Goal: Task Accomplishment & Management: Use online tool/utility

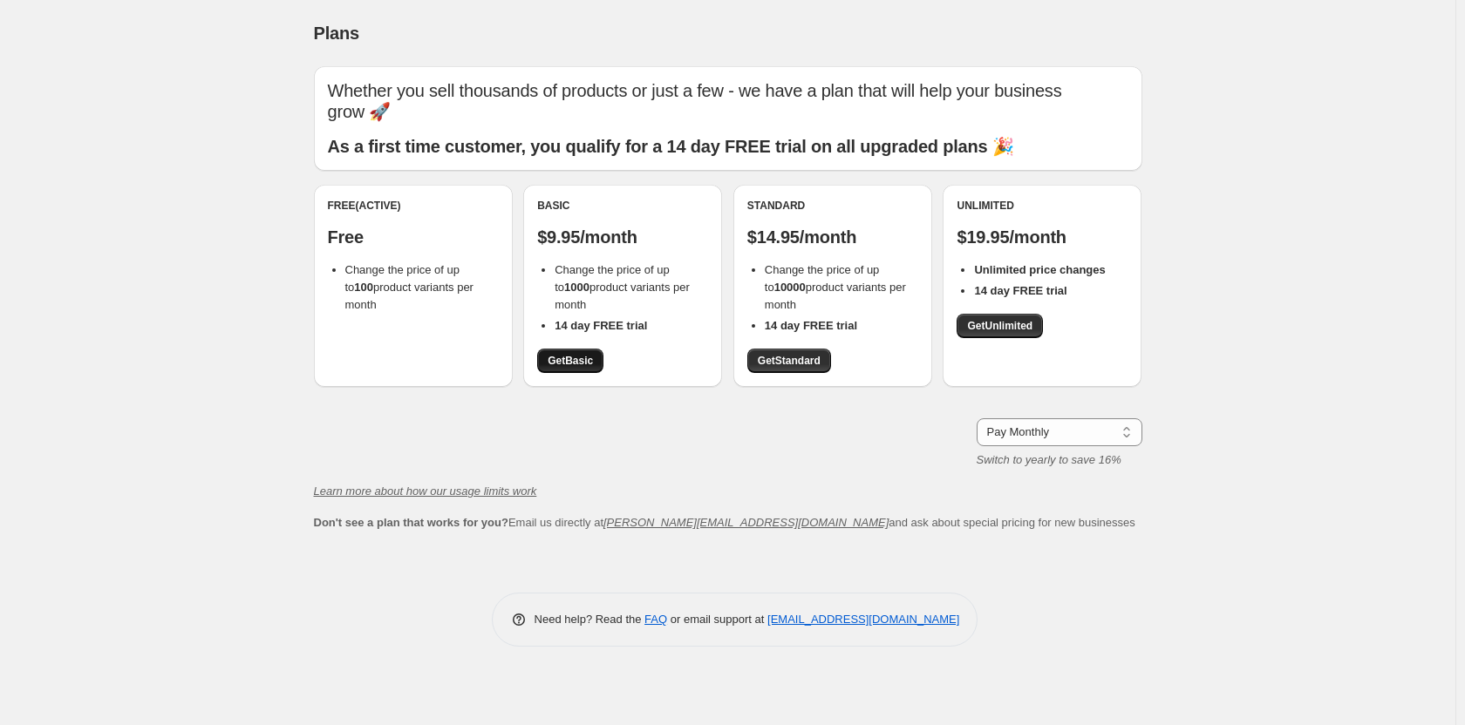
click at [557, 359] on span "Get Basic" at bounding box center [570, 361] width 45 height 14
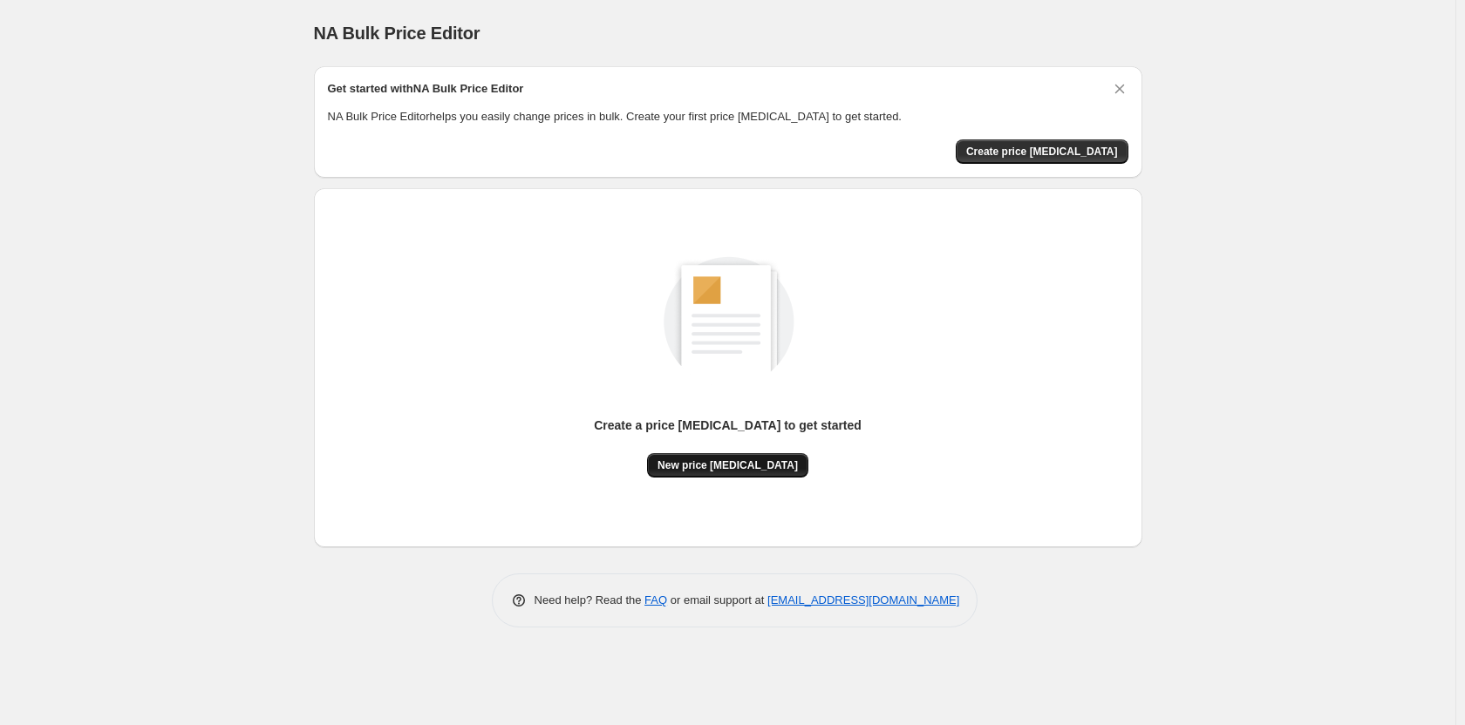
click at [719, 471] on span "New price [MEDICAL_DATA]" at bounding box center [727, 466] width 140 height 14
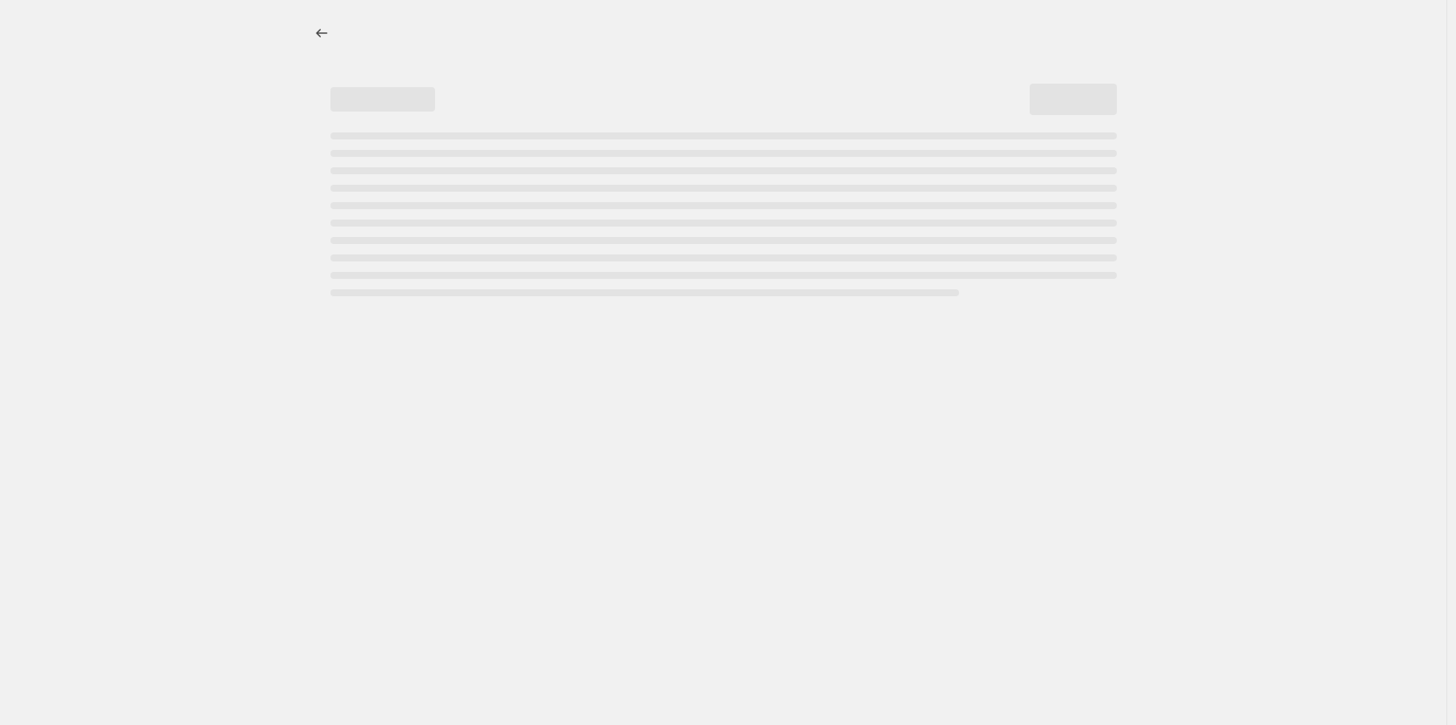
select select "percentage"
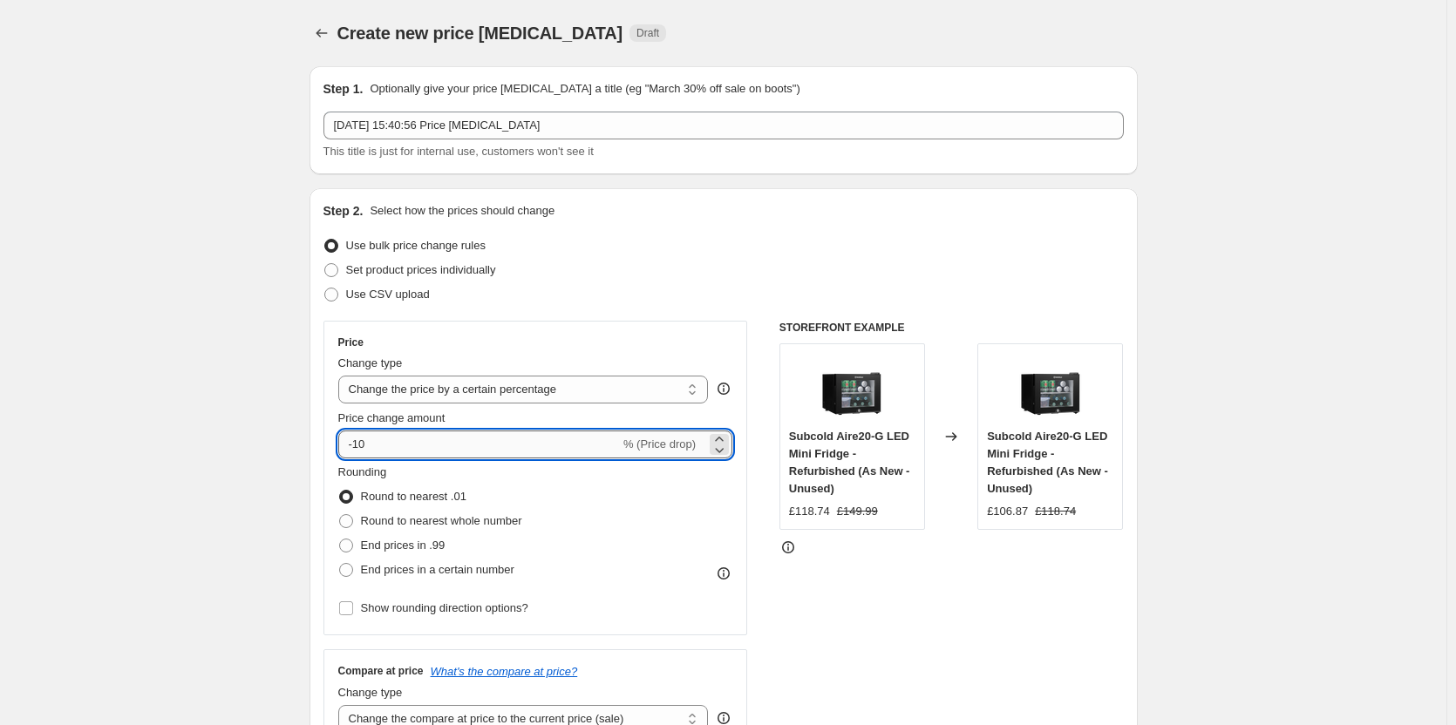
drag, startPoint x: 358, startPoint y: 446, endPoint x: 406, endPoint y: 451, distance: 48.2
click at [406, 451] on input "-10" at bounding box center [479, 445] width 282 height 28
type input "-60"
click at [345, 552] on span at bounding box center [346, 546] width 14 height 14
click at [340, 540] on input "End prices in .99" at bounding box center [339, 539] width 1 height 1
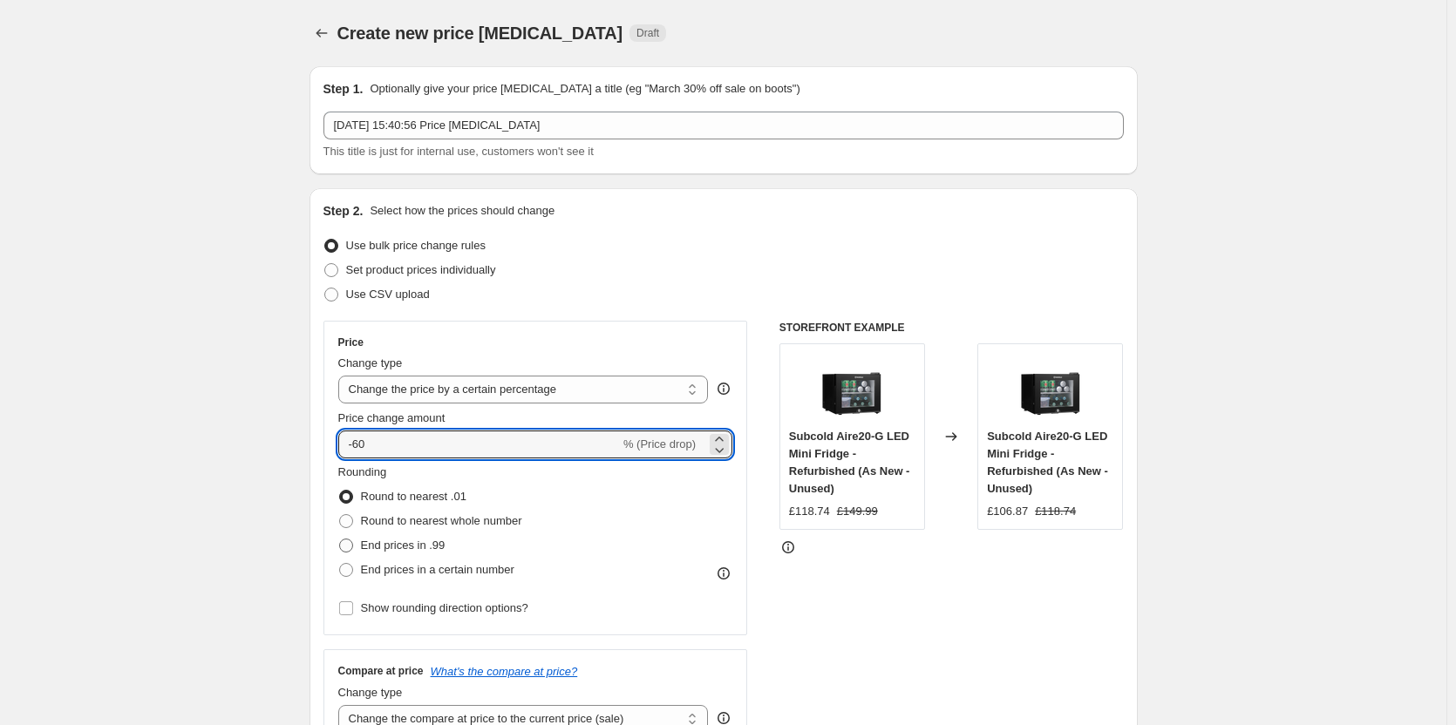
radio input "true"
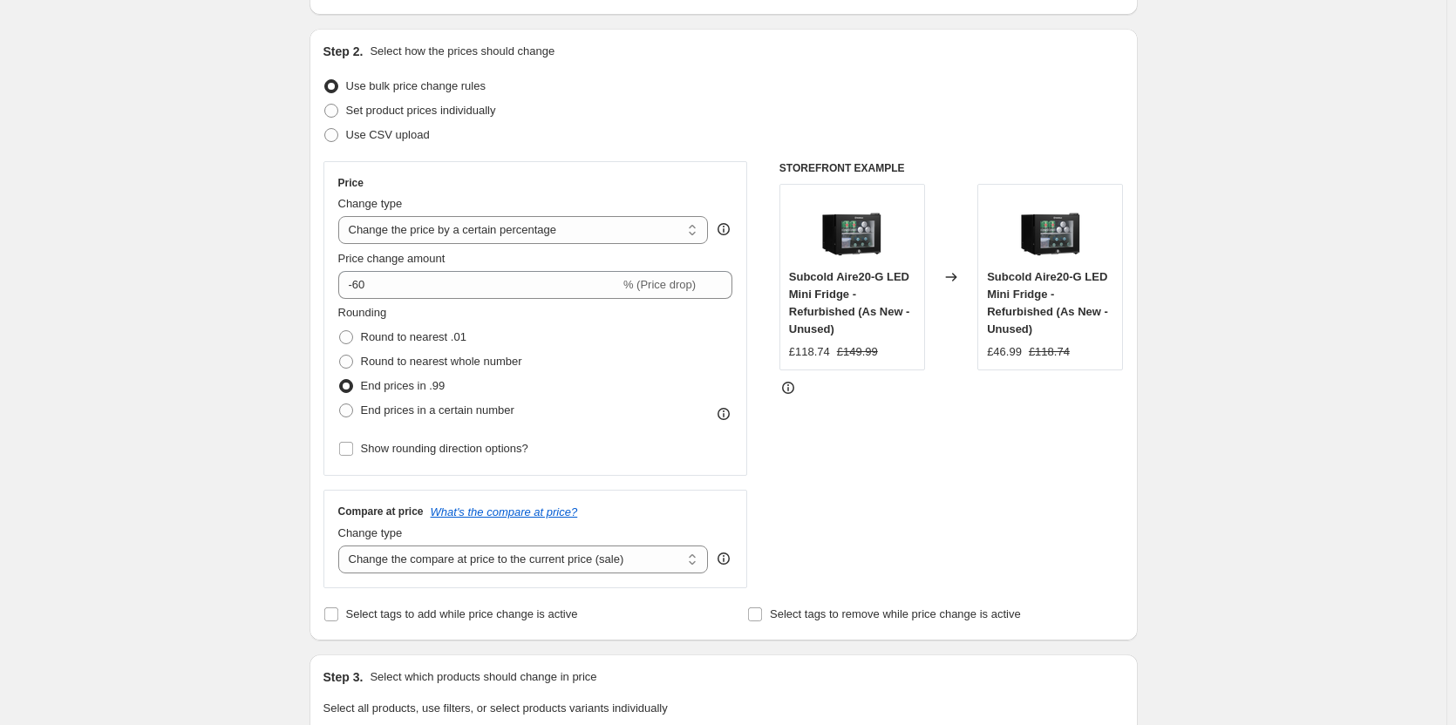
scroll to position [174, 0]
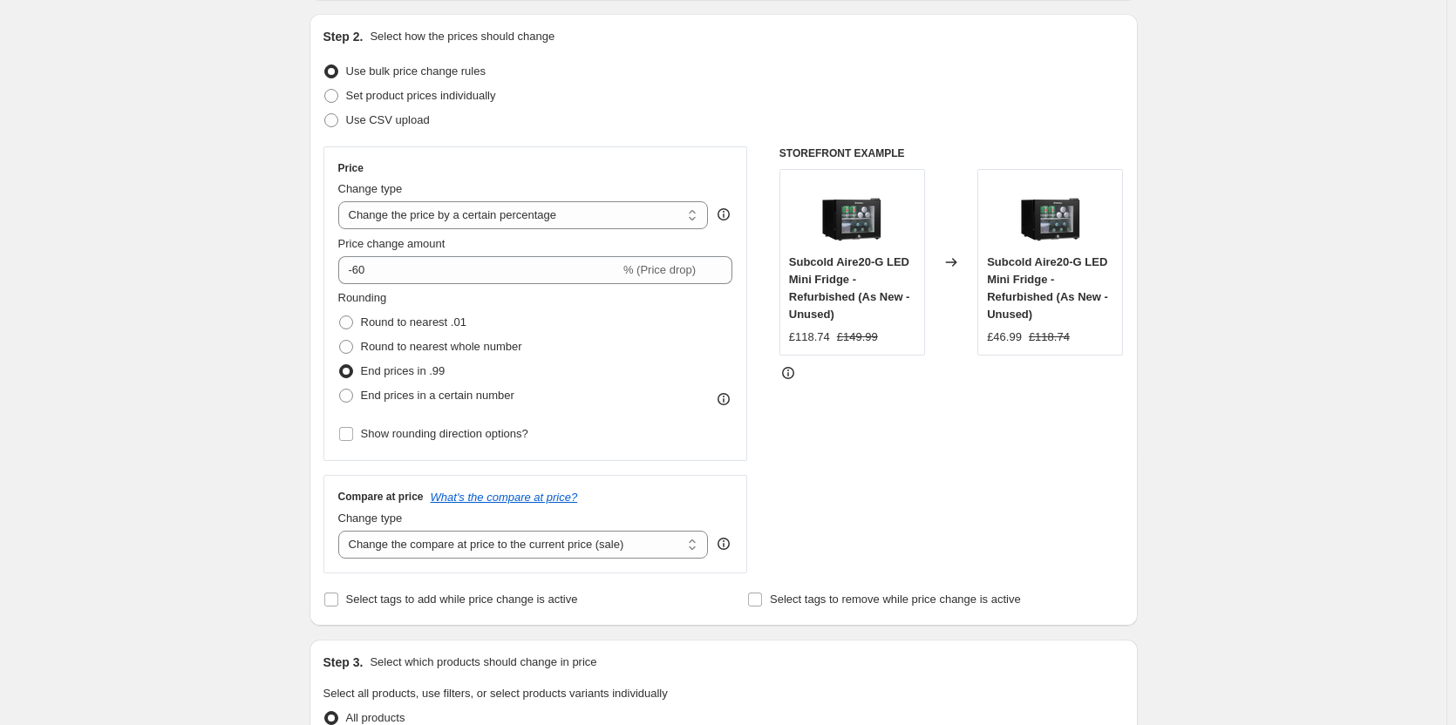
click at [873, 503] on div "STOREFRONT EXAMPLE Subcold Aire20-G LED Mini Fridge - Refurbished (As New - Unu…" at bounding box center [951, 359] width 344 height 427
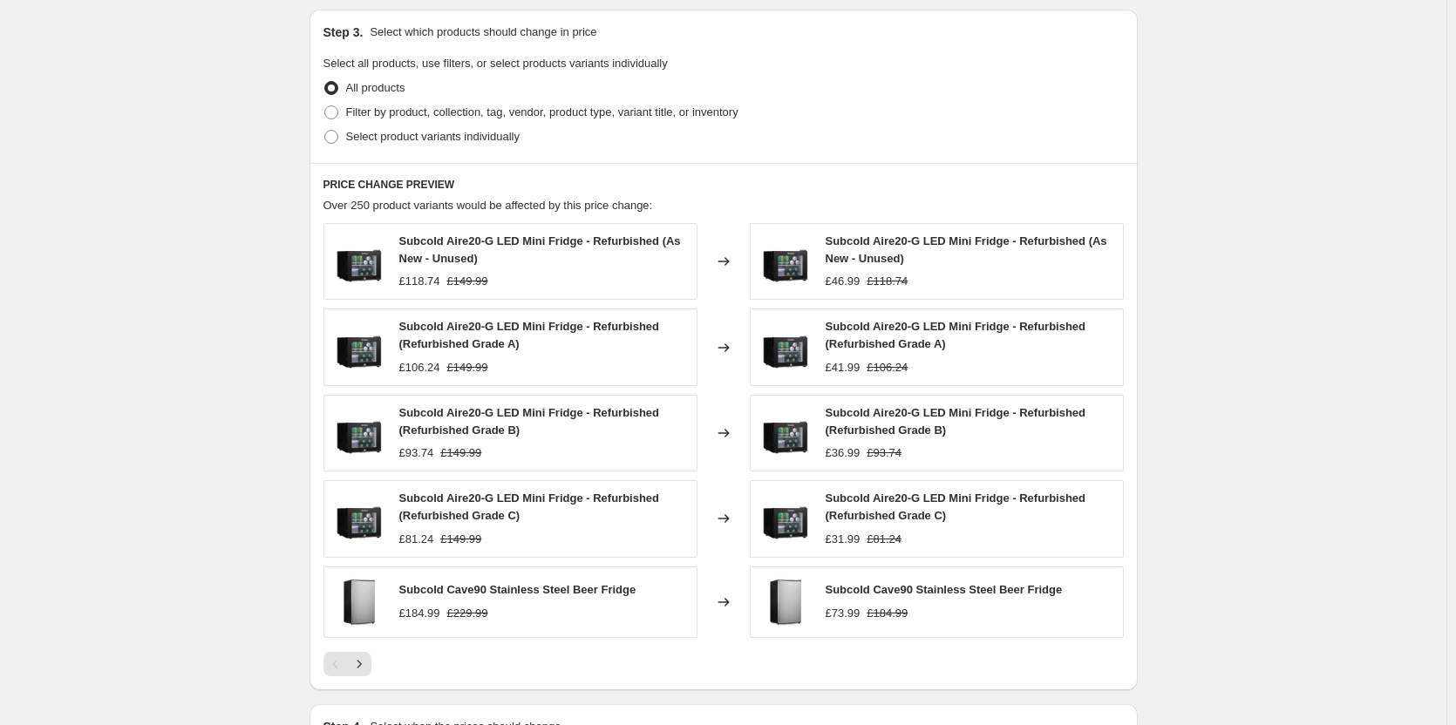
scroll to position [1040, 0]
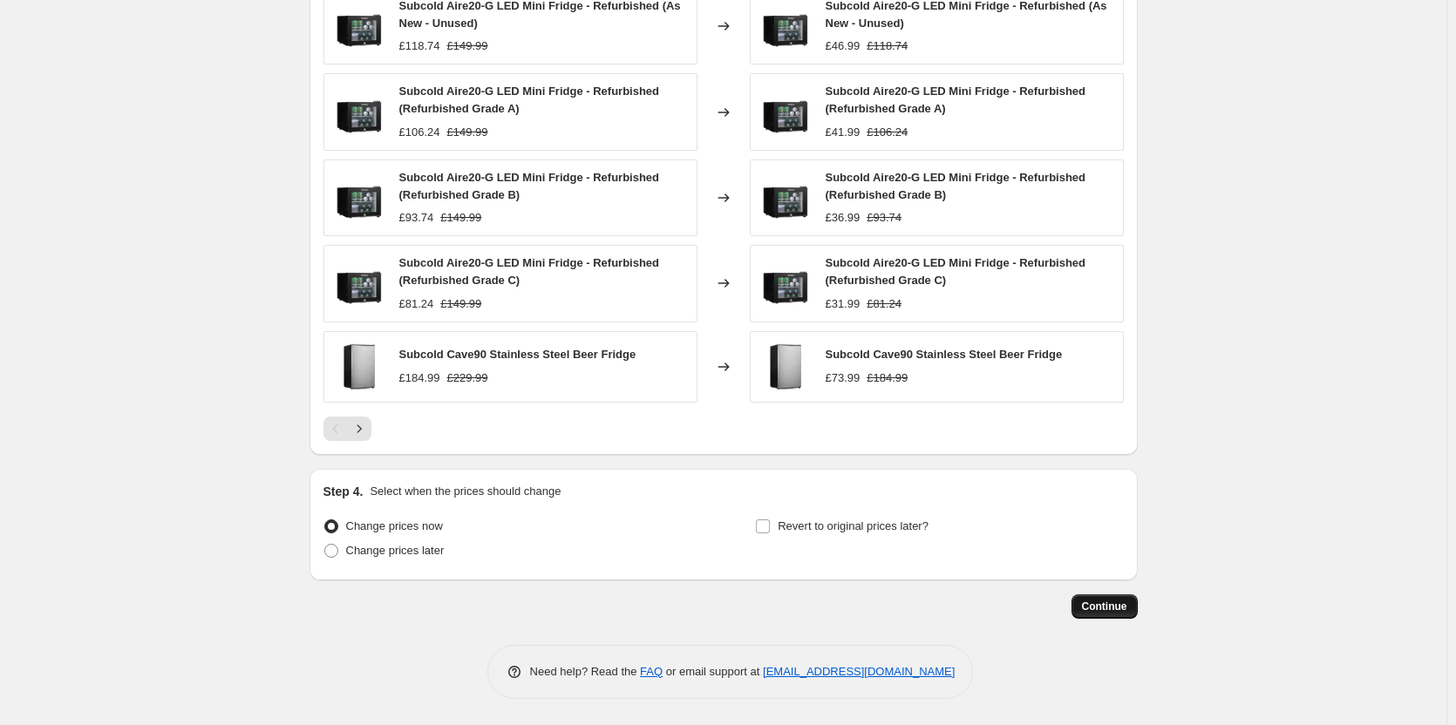
click at [1099, 597] on button "Continue" at bounding box center [1105, 607] width 66 height 24
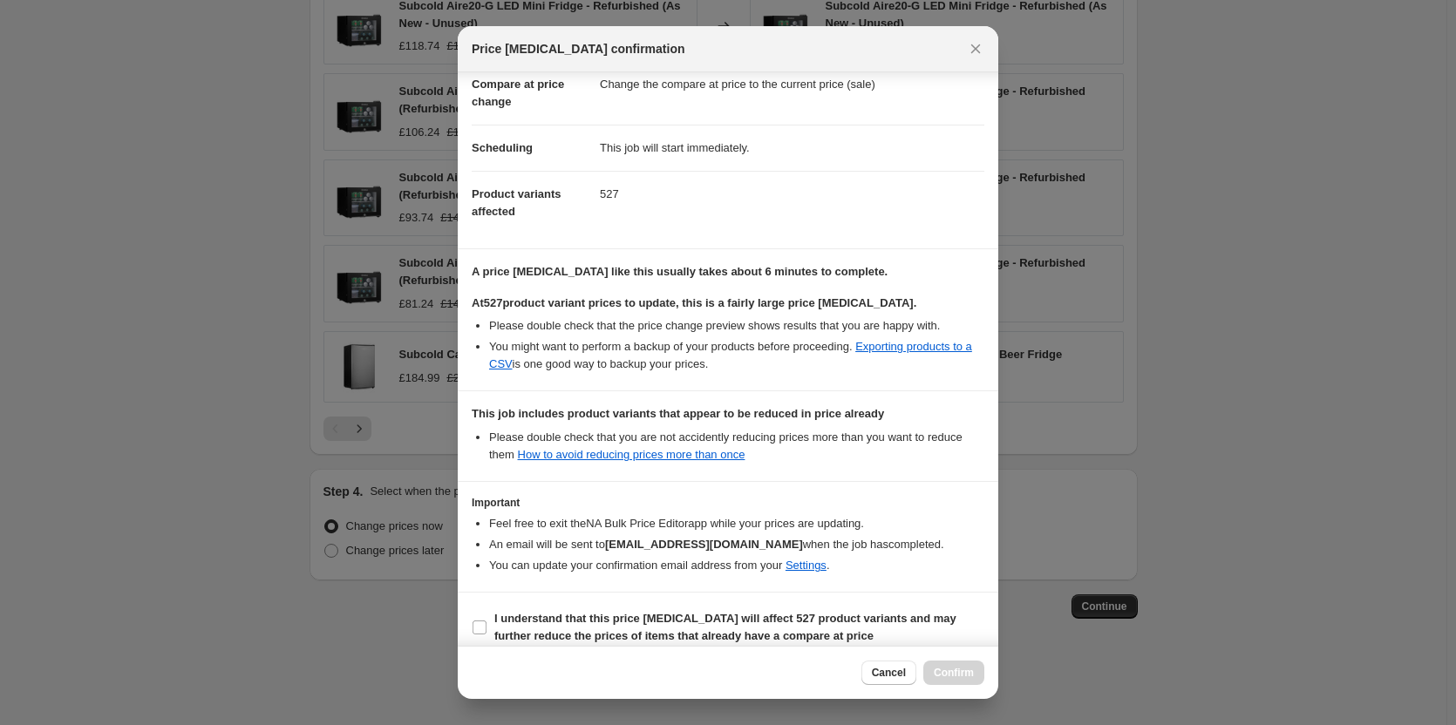
scroll to position [139, 0]
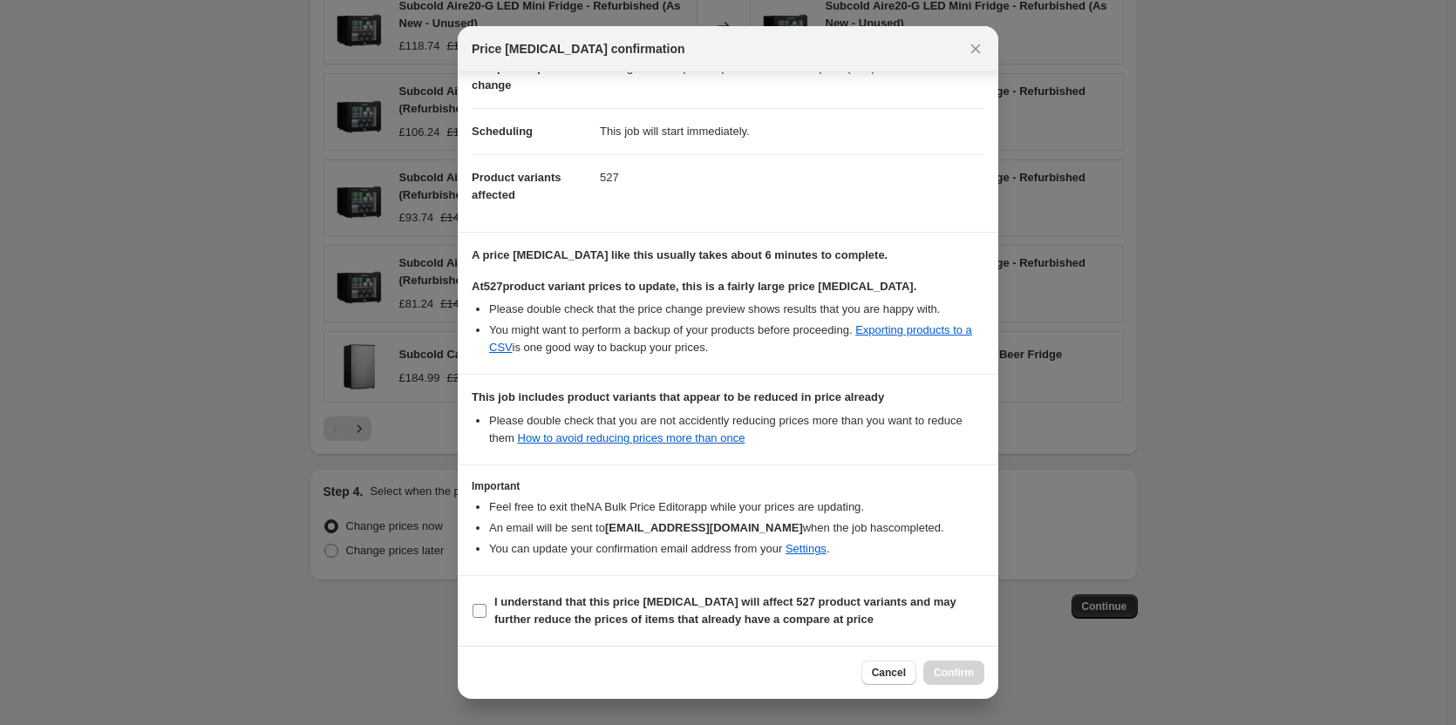
click at [488, 611] on label "I understand that this price change job will affect 527 product variants and ma…" at bounding box center [728, 611] width 513 height 42
click at [487, 611] on input "I understand that this price change job will affect 527 product variants and ma…" at bounding box center [480, 611] width 14 height 14
checkbox input "true"
click at [976, 671] on button "Confirm" at bounding box center [953, 673] width 61 height 24
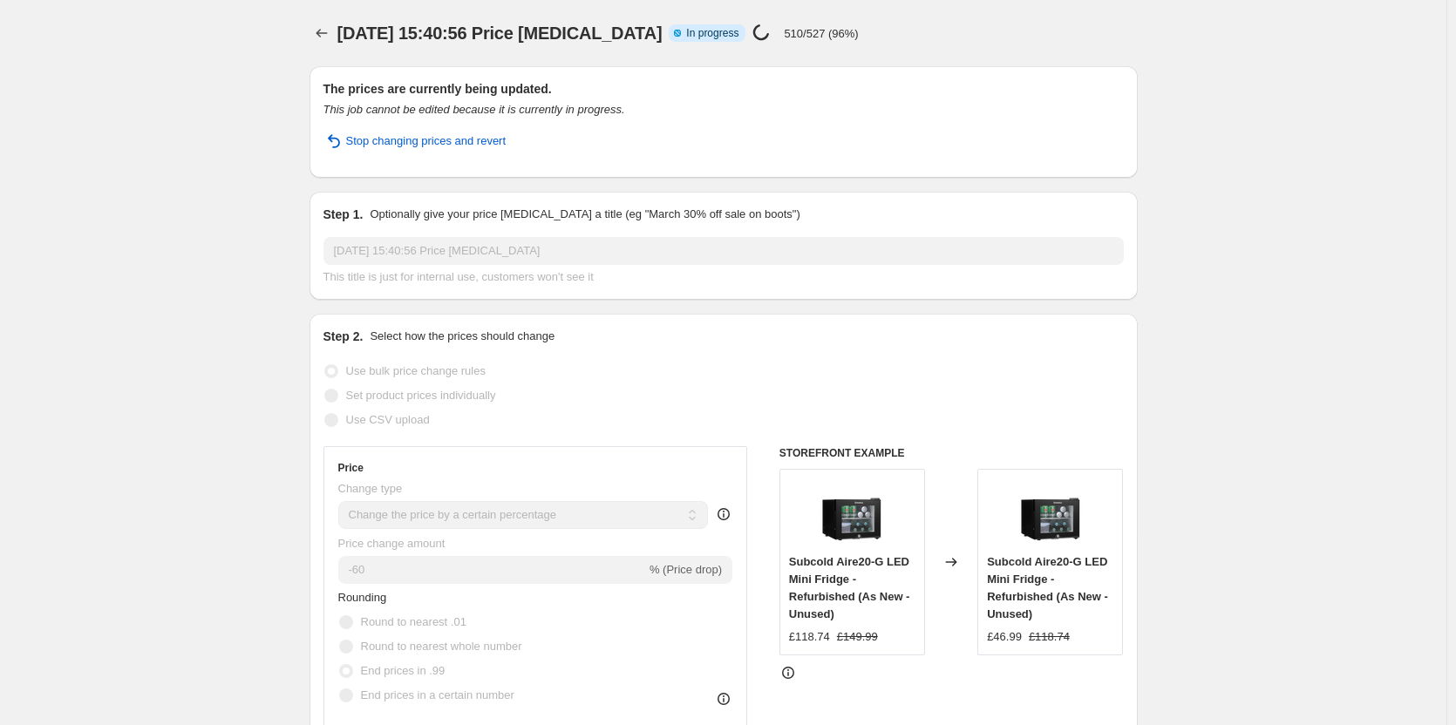
select select "percentage"
